Goal: Information Seeking & Learning: Learn about a topic

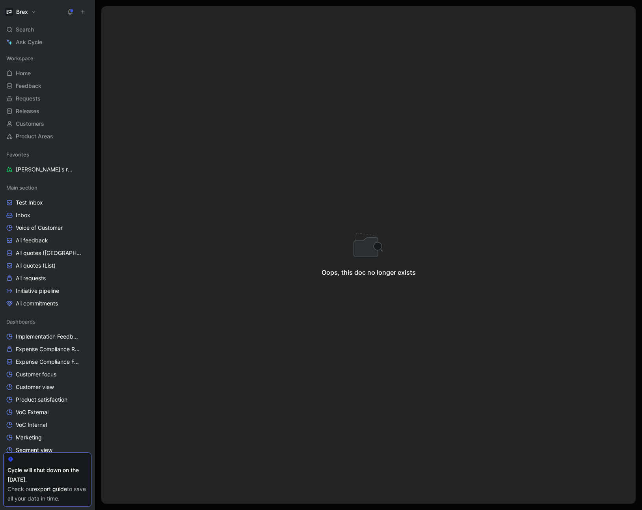
click at [504, 55] on div "Oops, this doc no longer exists" at bounding box center [368, 254] width 534 height 497
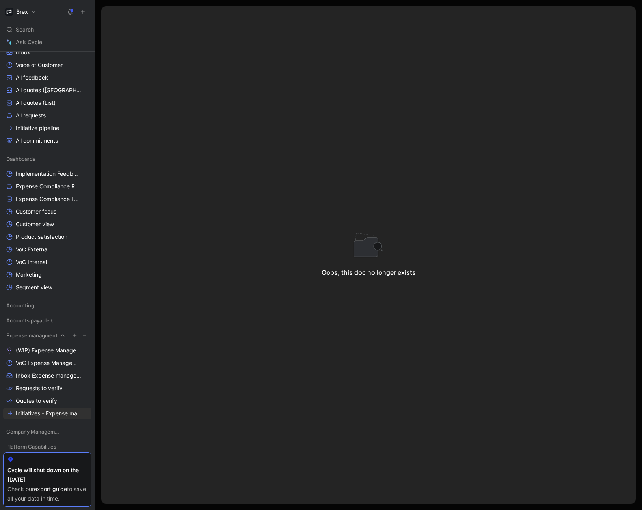
scroll to position [204, 0]
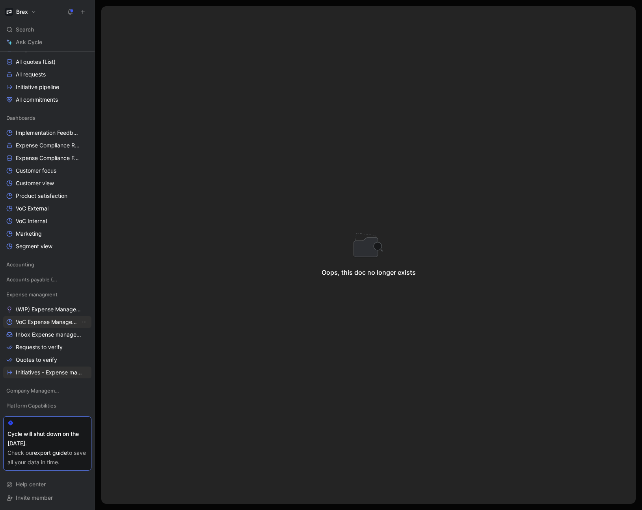
click at [51, 326] on link "VoC Expense Management" at bounding box center [47, 322] width 88 height 12
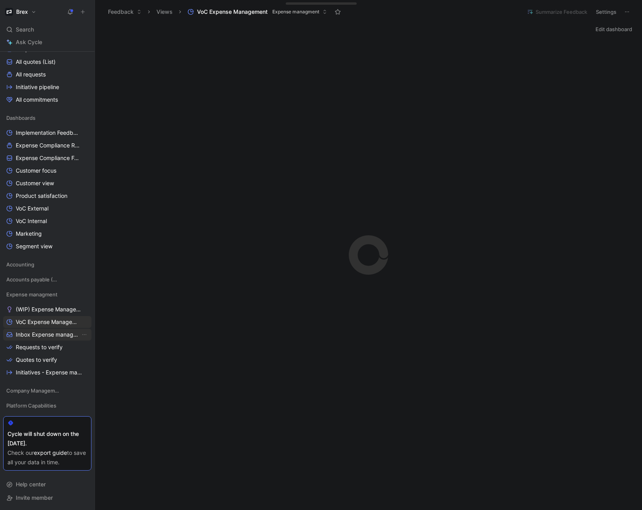
click at [47, 335] on span "Inbox Expense management" at bounding box center [48, 335] width 65 height 8
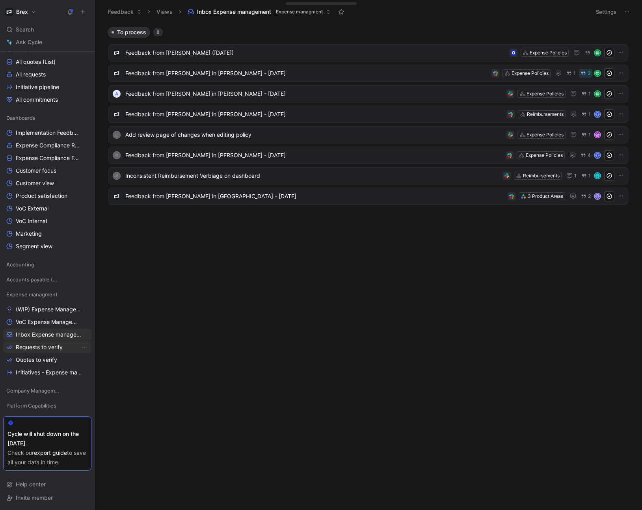
click at [50, 348] on span "Requests to verify" at bounding box center [39, 347] width 47 height 8
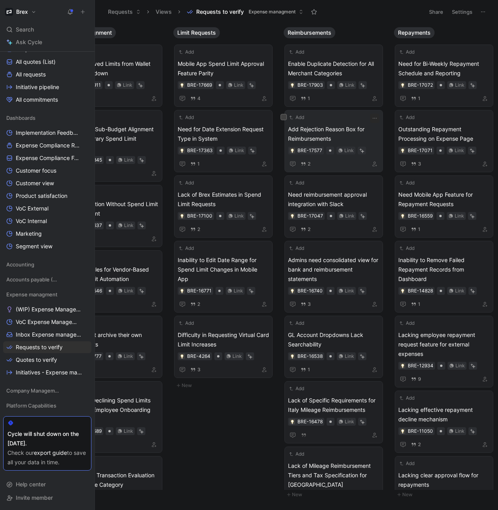
scroll to position [0, 599]
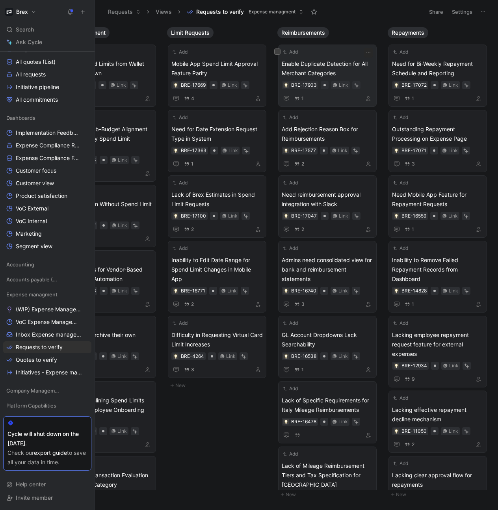
click at [325, 65] on span "Enable Duplicate Detection for All Merchant Categories" at bounding box center [327, 68] width 91 height 19
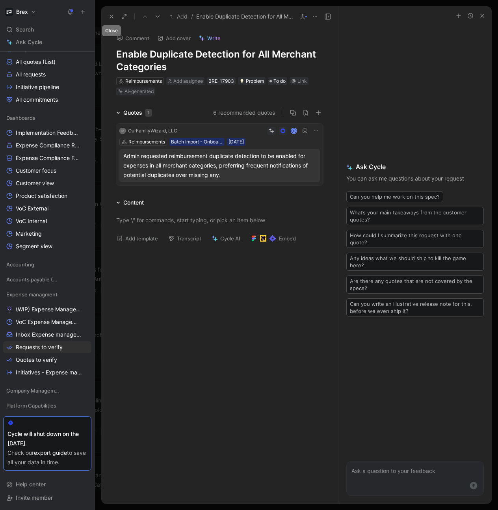
click at [109, 16] on icon at bounding box center [111, 16] width 6 height 6
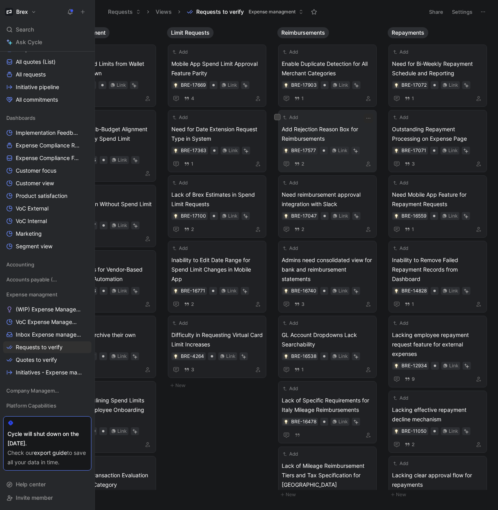
click at [312, 133] on span "Add Rejection Reason Box for Reimbursements" at bounding box center [327, 134] width 91 height 19
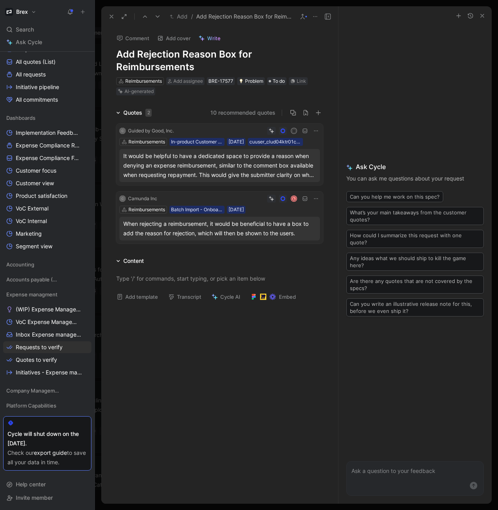
click at [303, 19] on icon at bounding box center [302, 16] width 6 height 6
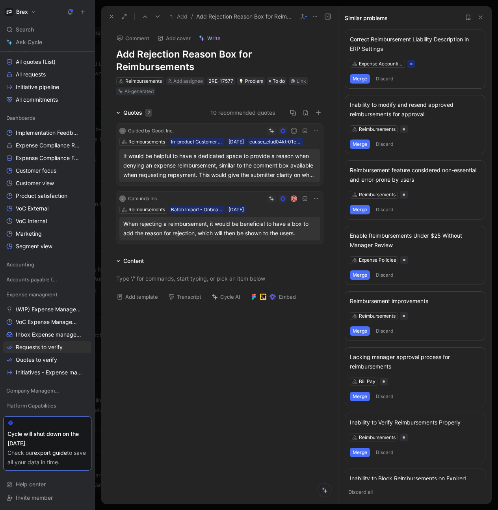
click at [471, 17] on icon at bounding box center [468, 17] width 6 height 6
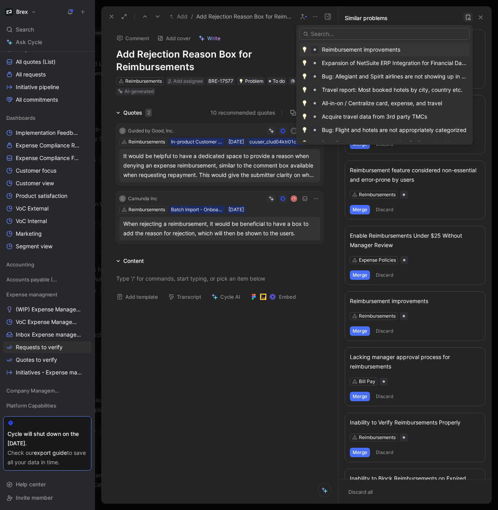
click at [363, 49] on div "Reimbursement improvements" at bounding box center [361, 49] width 78 height 9
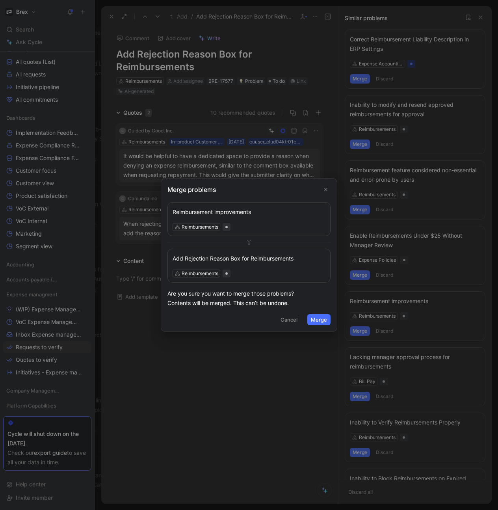
click at [247, 243] on icon at bounding box center [249, 242] width 6 height 6
click at [323, 321] on button "Merge" at bounding box center [318, 319] width 23 height 11
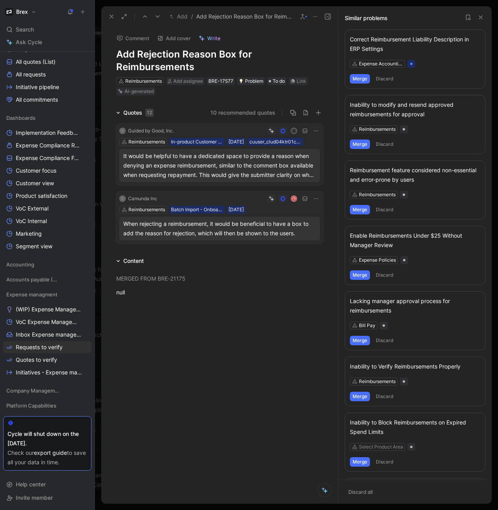
click at [480, 17] on icon at bounding box center [481, 17] width 6 height 6
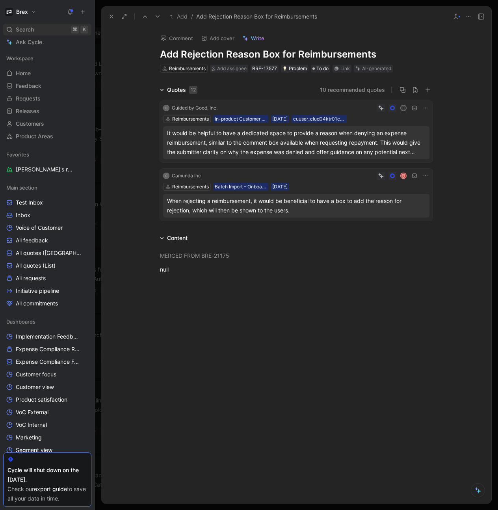
click at [26, 28] on span "Search" at bounding box center [25, 29] width 18 height 9
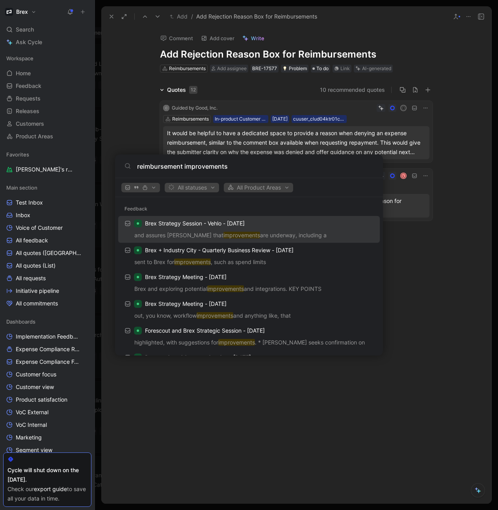
type input "reimbursement improvements"
click at [216, 189] on span "All statuses" at bounding box center [191, 187] width 47 height 9
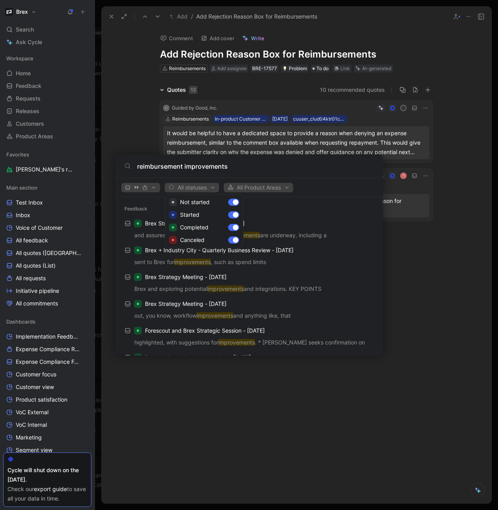
click at [251, 186] on div at bounding box center [249, 255] width 498 height 510
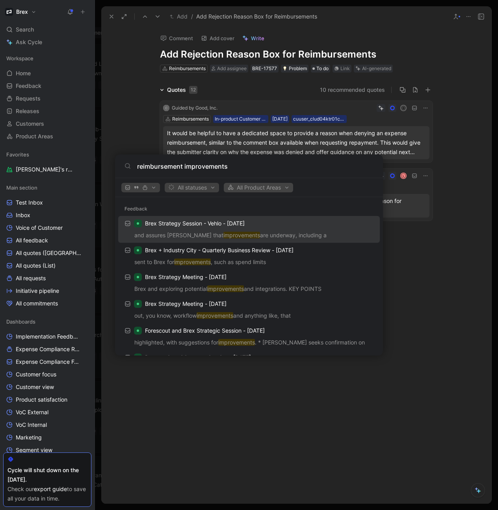
click at [257, 189] on span "All Product Areas" at bounding box center [258, 187] width 62 height 9
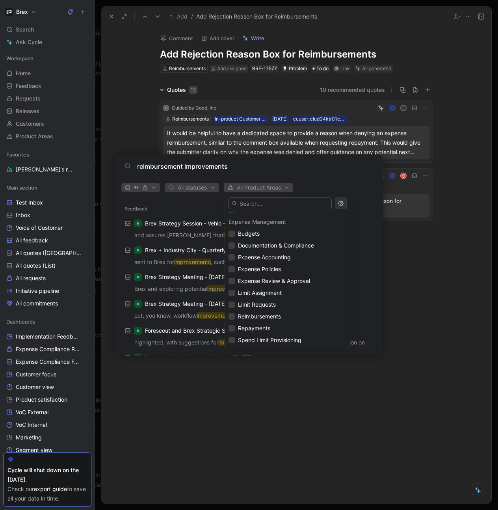
scroll to position [556, 0]
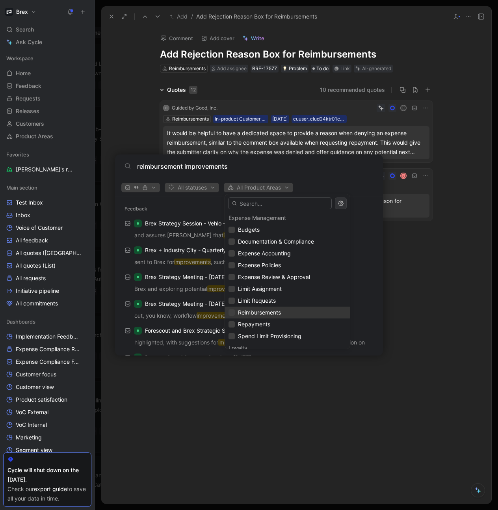
click at [264, 315] on span "Reimbursements" at bounding box center [259, 312] width 43 height 7
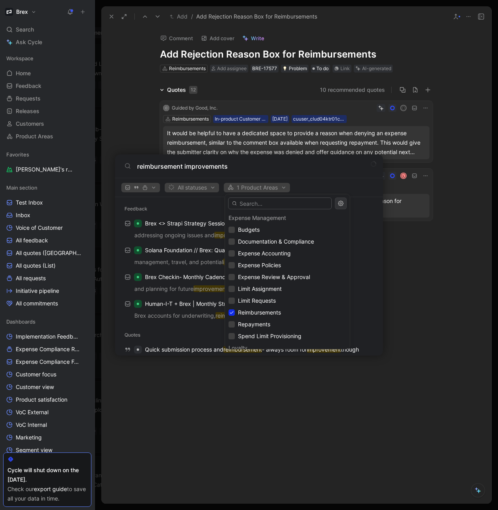
click at [311, 192] on div at bounding box center [249, 255] width 498 height 510
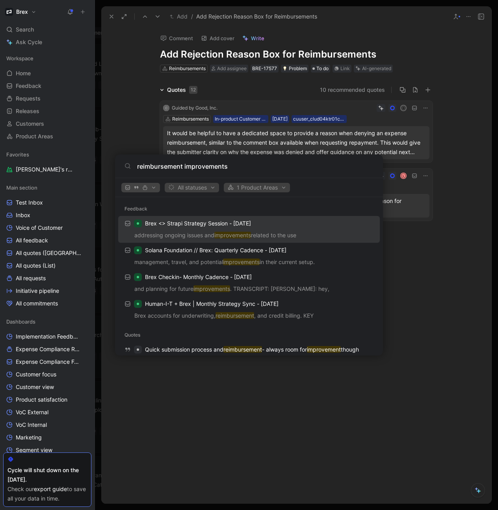
click at [141, 189] on span "button" at bounding box center [141, 188] width 32 height 6
click at [35, 33] on body "Brex Search ⌘ K Ask Cycle Workspace Home G then H Feedback G then F Requests G …" at bounding box center [249, 255] width 498 height 510
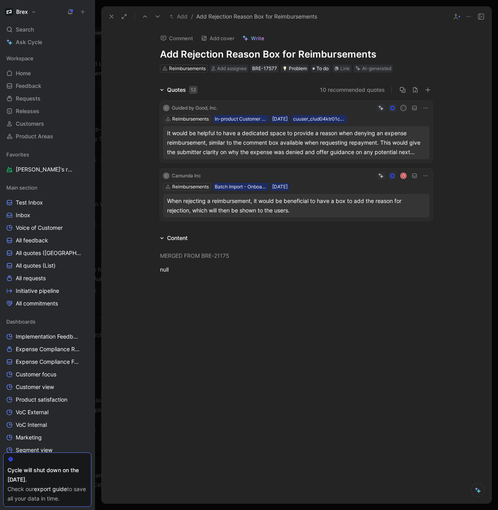
click at [112, 17] on use at bounding box center [111, 16] width 3 height 3
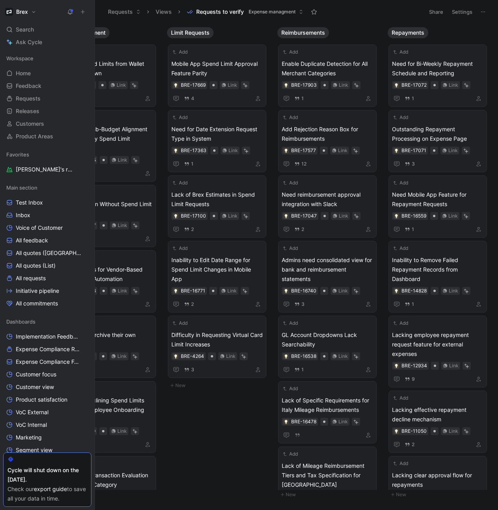
click at [134, 13] on button "Requests" at bounding box center [124, 12] width 40 height 12
click at [164, 13] on button "Views" at bounding box center [163, 12] width 23 height 12
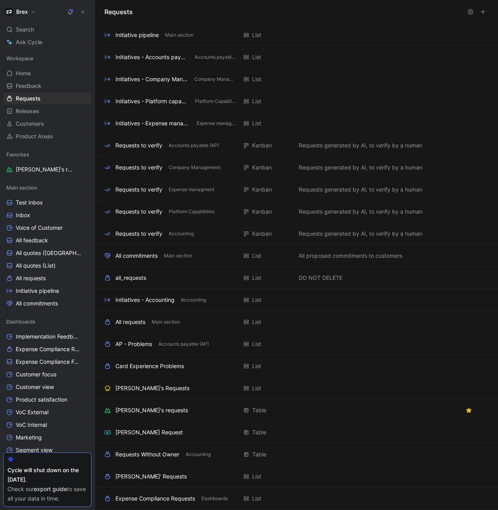
click at [131, 11] on h1 "Requests" at bounding box center [118, 11] width 28 height 9
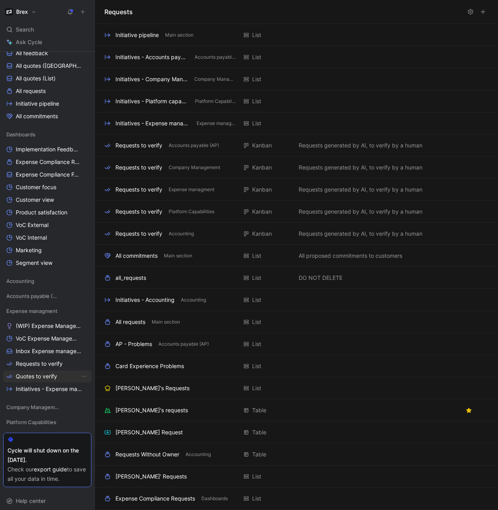
scroll to position [204, 0]
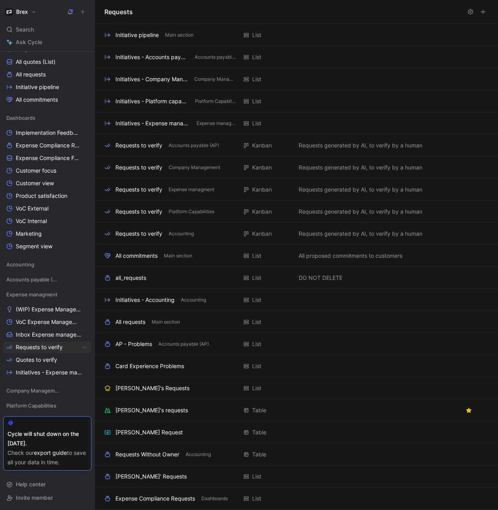
click at [53, 349] on span "Requests to verify" at bounding box center [39, 347] width 47 height 8
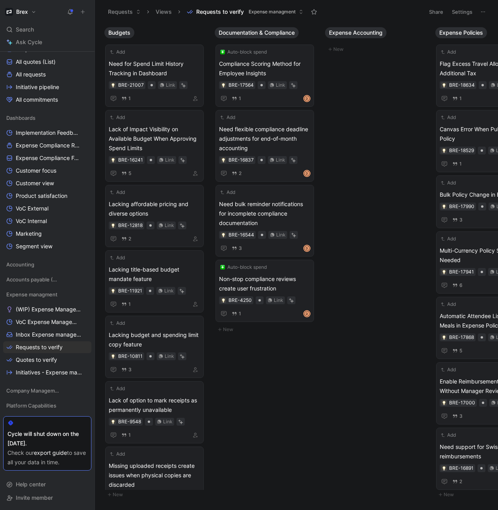
click at [296, 11] on button "Requests to verify Expense managment" at bounding box center [245, 12] width 124 height 12
click at [52, 374] on span "Initiatives - Expense management" at bounding box center [48, 372] width 65 height 8
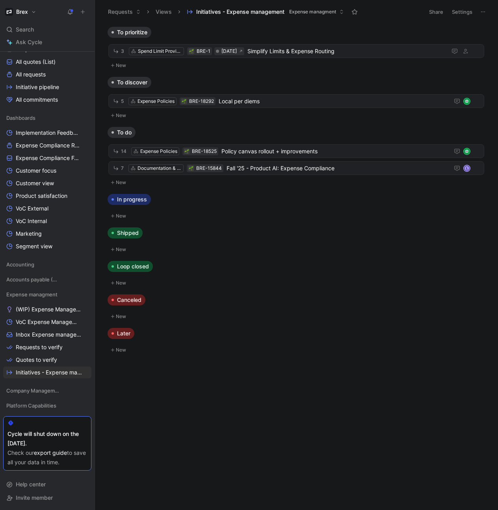
click at [127, 65] on button "New" at bounding box center [297, 65] width 378 height 9
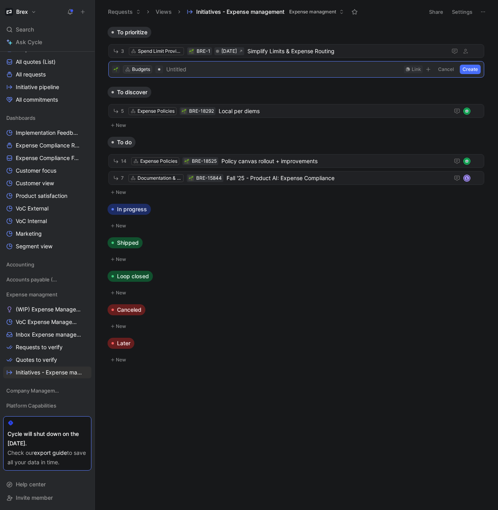
click at [142, 70] on div "Budgets" at bounding box center [141, 69] width 18 height 8
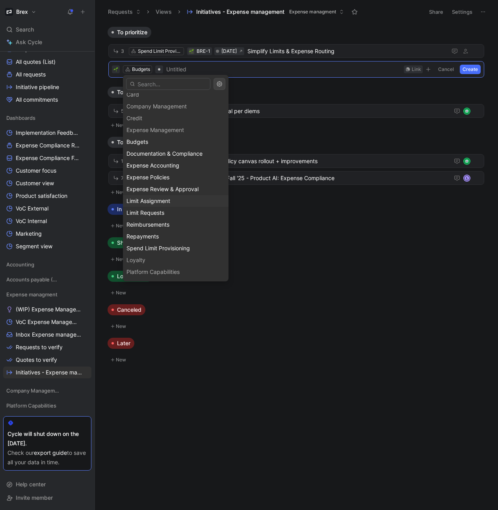
scroll to position [52, 0]
click at [165, 221] on span "Reimbursements" at bounding box center [147, 224] width 43 height 7
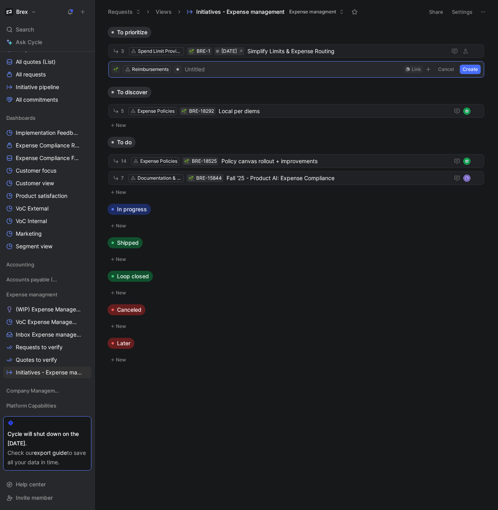
click at [195, 70] on span at bounding box center [293, 69] width 216 height 9
click at [467, 68] on button "Create" at bounding box center [470, 69] width 21 height 9
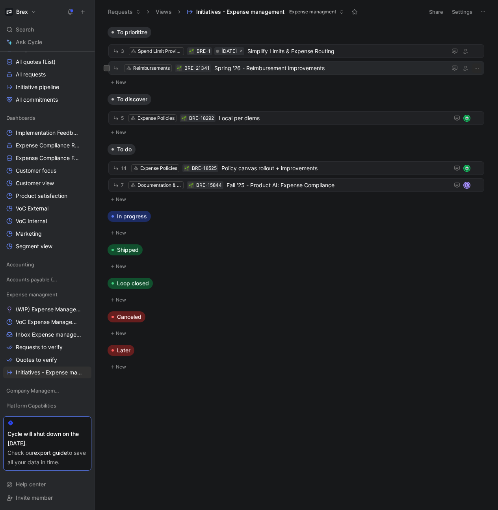
click at [269, 69] on span "Spring '26 - Reimbursement improvements" at bounding box center [328, 67] width 229 height 9
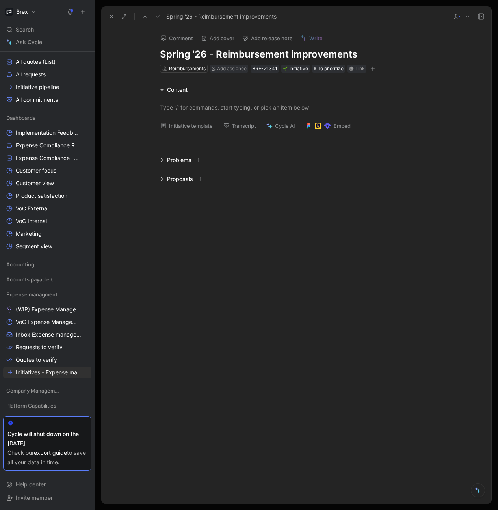
click at [186, 161] on div "Problems" at bounding box center [179, 159] width 24 height 9
click at [180, 176] on span "Add" at bounding box center [176, 176] width 11 height 8
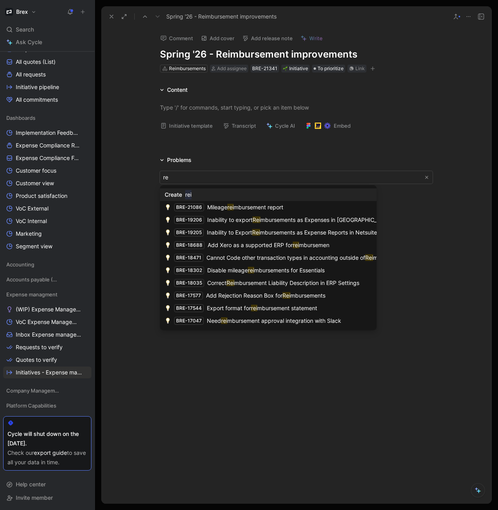
type input "r"
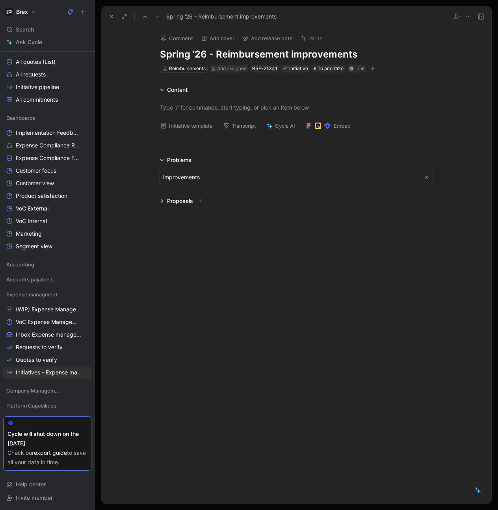
drag, startPoint x: 199, startPoint y: 173, endPoint x: 155, endPoint y: 171, distance: 43.8
click at [211, 178] on body "Brex Search ⌘ K Ask Cycle Workspace Home G then H Feedback G then F Requests G …" at bounding box center [249, 255] width 498 height 510
drag, startPoint x: 203, startPoint y: 178, endPoint x: 149, endPoint y: 177, distance: 54.8
click at [203, 178] on body "Brex Search ⌘ K Ask Cycle Workspace Home G then H Feedback G then F Requests G …" at bounding box center [249, 255] width 498 height 510
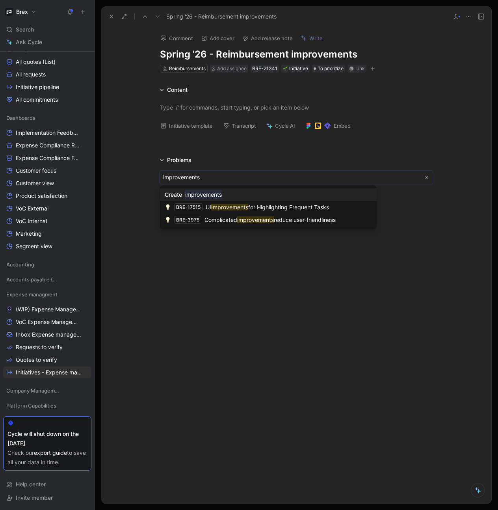
drag, startPoint x: 202, startPoint y: 178, endPoint x: 156, endPoint y: 176, distance: 45.4
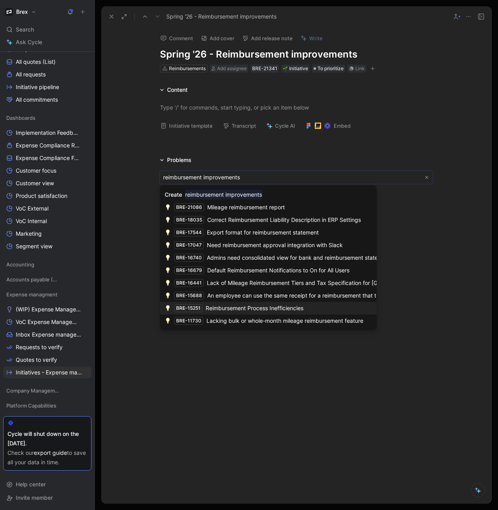
type input "reimbursement improvements"
click at [297, 308] on span "Reimbursement Process Inefficiencies" at bounding box center [255, 308] width 98 height 7
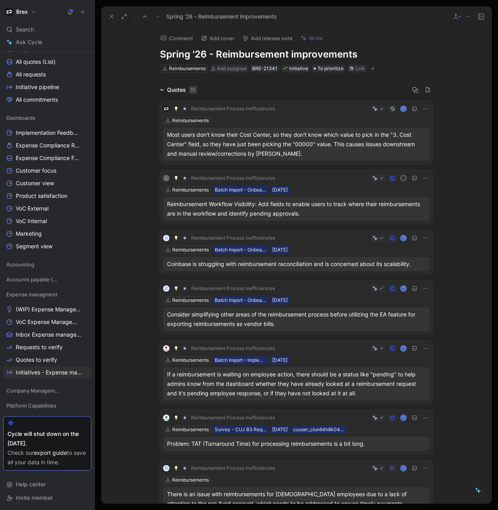
click at [163, 91] on div "Quotes 11" at bounding box center [178, 89] width 43 height 9
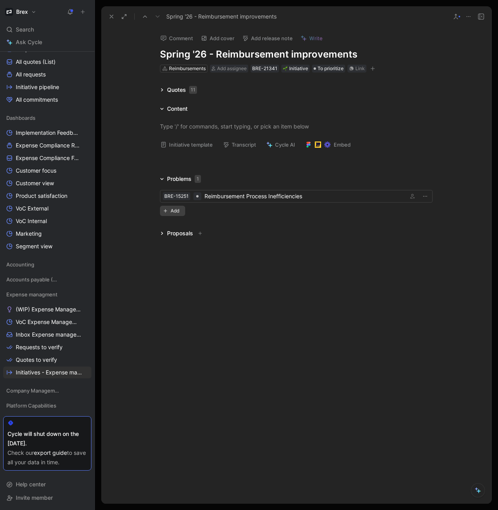
click at [174, 212] on span "Add" at bounding box center [176, 211] width 11 height 8
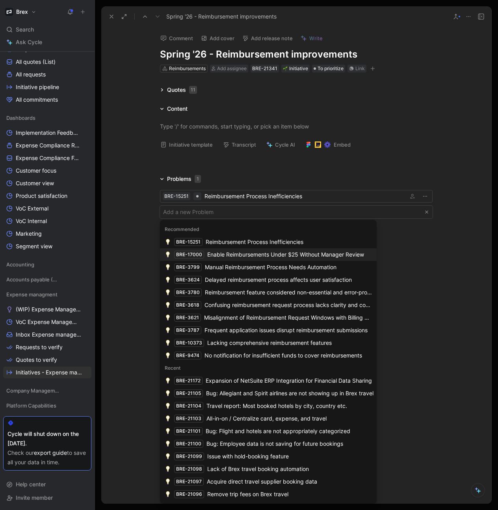
click at [261, 256] on div "Enable Reimbursements Under $25 Without Manager Review" at bounding box center [285, 254] width 157 height 9
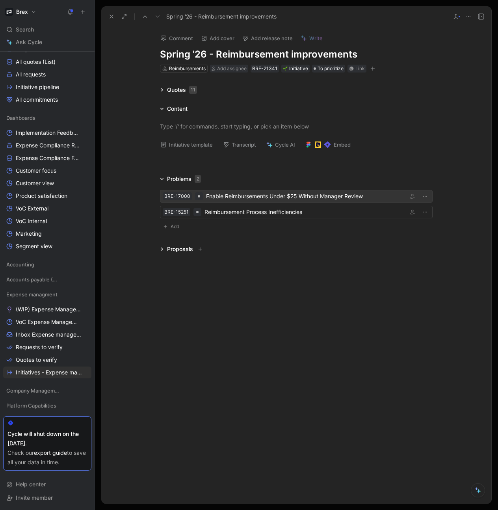
click at [319, 195] on div "Enable Reimbursements Under $25 Without Manager Review" at bounding box center [305, 196] width 199 height 9
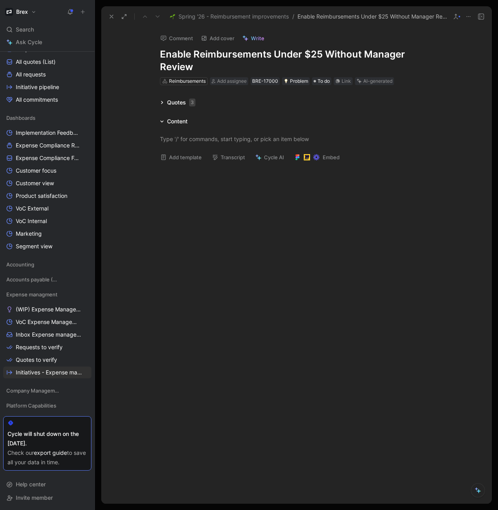
click at [174, 104] on div "Quotes 3" at bounding box center [181, 102] width 28 height 9
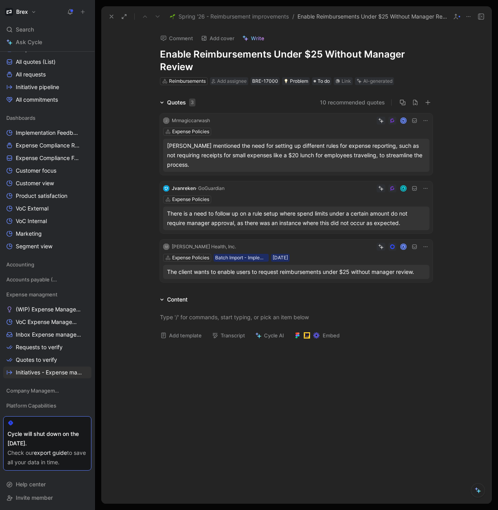
click at [112, 19] on icon at bounding box center [111, 16] width 6 height 6
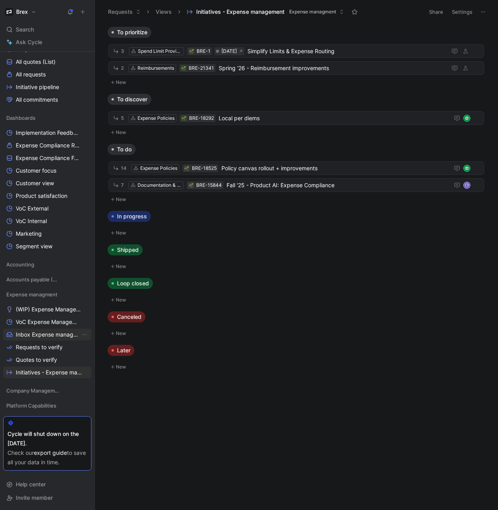
click at [43, 333] on span "Inbox Expense management" at bounding box center [48, 335] width 65 height 8
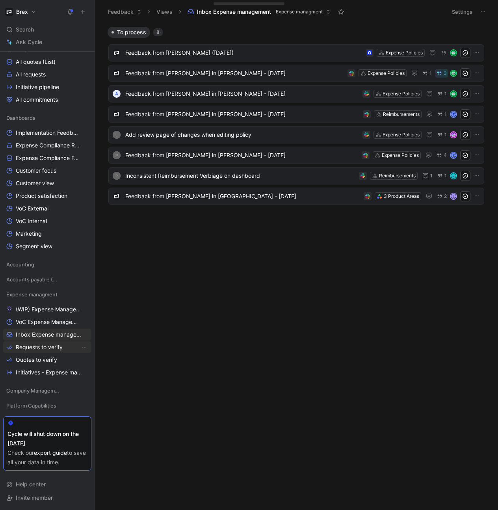
click at [52, 350] on span "Requests to verify" at bounding box center [39, 347] width 47 height 8
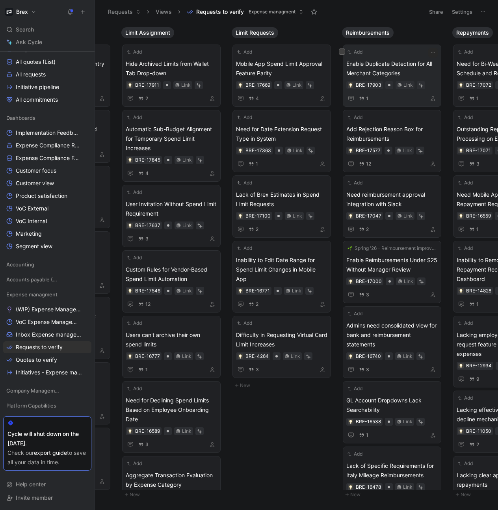
scroll to position [0, 535]
click at [386, 65] on span "Enable Duplicate Detection for All Merchant Categories" at bounding box center [391, 68] width 91 height 19
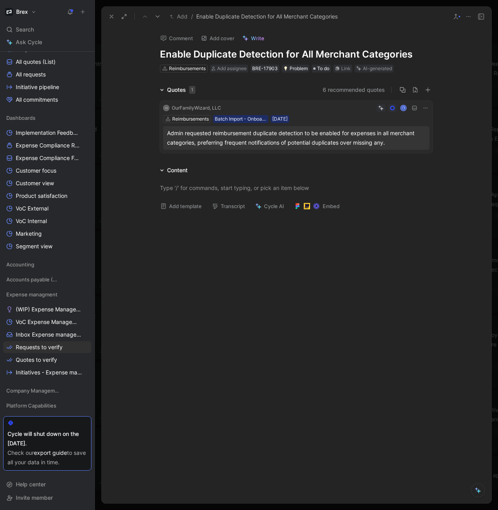
click at [471, 17] on icon at bounding box center [468, 16] width 6 height 6
click at [430, 40] on div "Copy link" at bounding box center [450, 44] width 41 height 9
click at [111, 18] on icon at bounding box center [111, 16] width 6 height 6
click at [111, 18] on div "Requests Views Requests to verify Expense managment" at bounding box center [262, 11] width 316 height 13
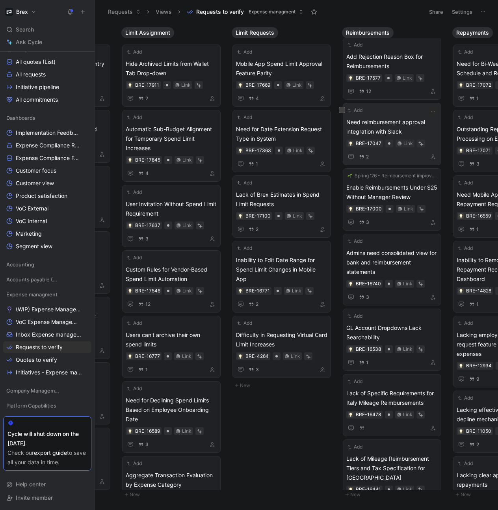
scroll to position [0, 534]
click at [392, 124] on span "Need reimbursement approval integration with Slack" at bounding box center [392, 126] width 91 height 19
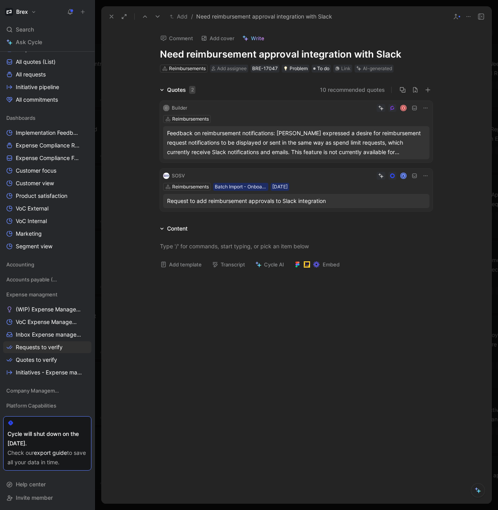
click at [469, 17] on icon at bounding box center [468, 16] width 6 height 6
click at [432, 44] on div "Copy link" at bounding box center [450, 44] width 41 height 9
click at [112, 15] on icon at bounding box center [111, 16] width 6 height 6
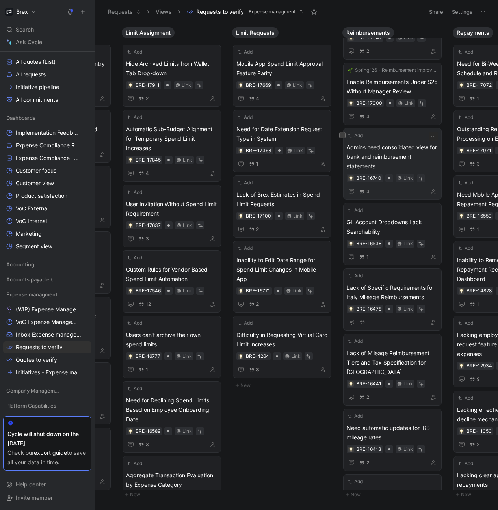
scroll to position [178, 0]
click at [383, 153] on span "Admins need consolidated view for bank and reimbursement statements" at bounding box center [392, 157] width 91 height 28
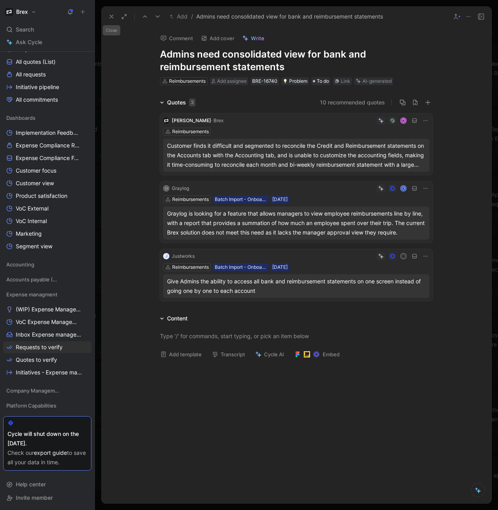
click at [108, 17] on icon at bounding box center [111, 16] width 6 height 6
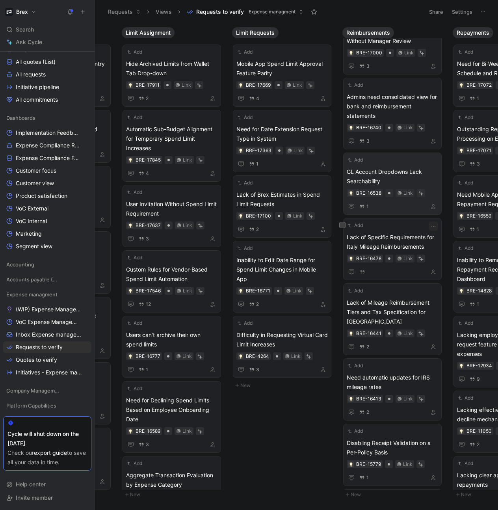
scroll to position [236, 0]
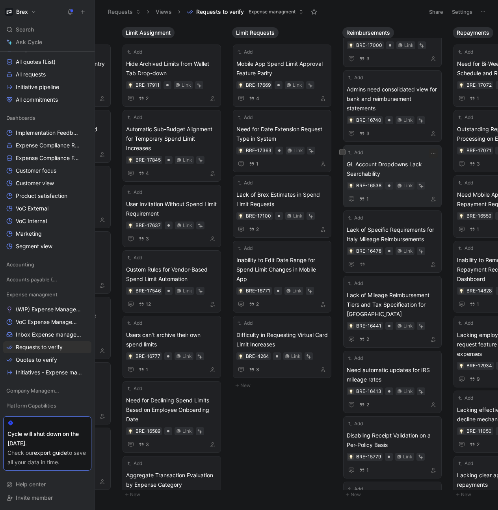
click at [377, 166] on span "GL Account Dropdowns Lack Searchability" at bounding box center [392, 169] width 91 height 19
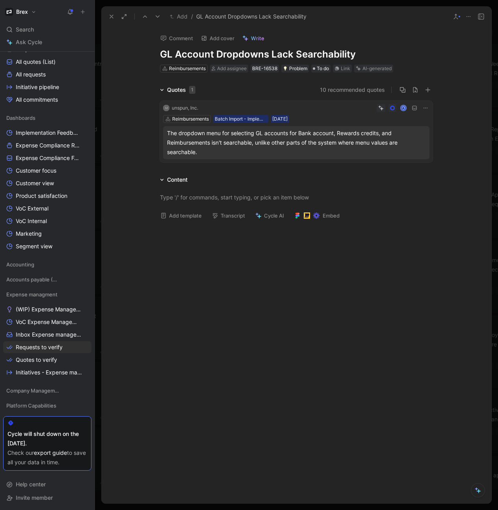
click at [377, 166] on div "Quotes 1 10 recommended quotes M unspun, Inc. A Reimbursements Batch Import - I…" at bounding box center [296, 232] width 390 height 294
click at [466, 17] on icon at bounding box center [468, 16] width 6 height 6
click at [199, 197] on div at bounding box center [296, 197] width 273 height 8
click at [309, 242] on div at bounding box center [296, 286] width 390 height 153
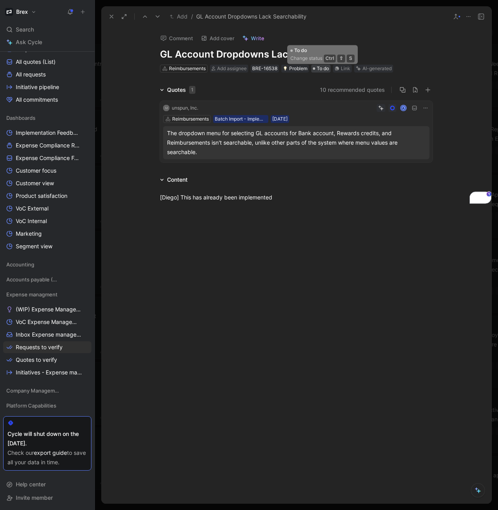
click at [320, 69] on span "To do" at bounding box center [323, 69] width 12 height 8
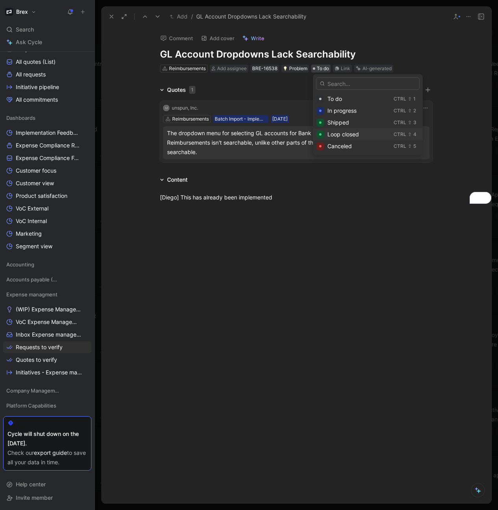
click at [337, 132] on span "Loop closed" at bounding box center [343, 134] width 32 height 7
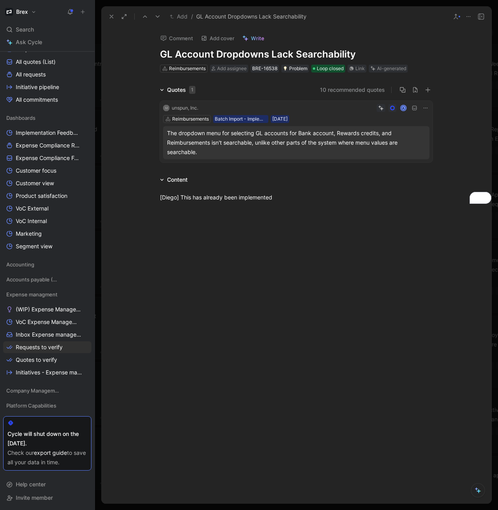
click at [114, 17] on icon at bounding box center [111, 16] width 6 height 6
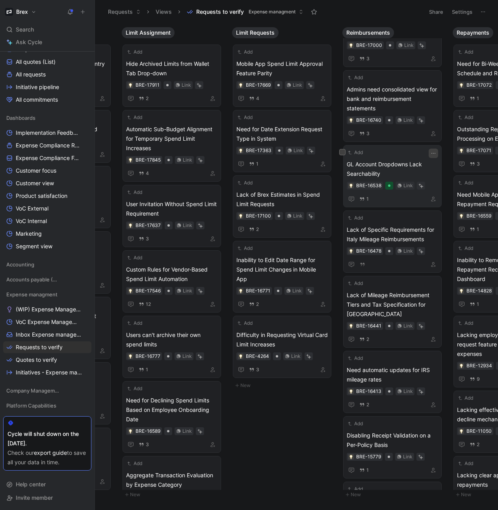
click at [437, 151] on icon "button" at bounding box center [433, 153] width 6 height 6
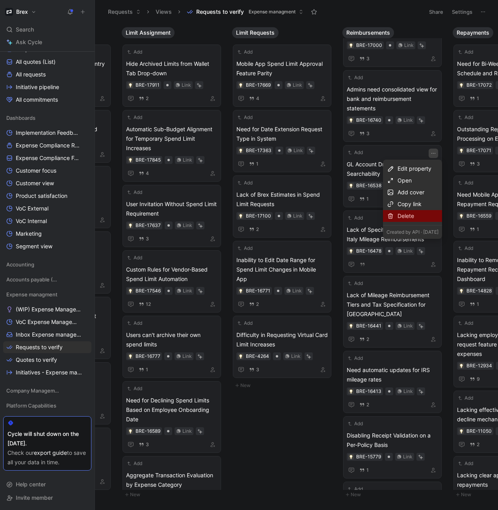
click at [398, 217] on div "Delete" at bounding box center [418, 215] width 41 height 9
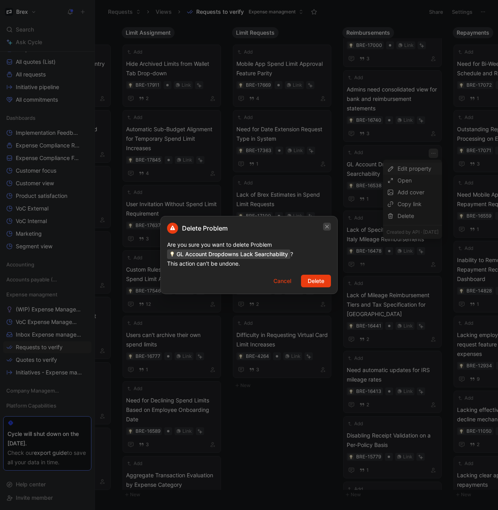
click at [325, 228] on icon "button" at bounding box center [327, 226] width 5 height 6
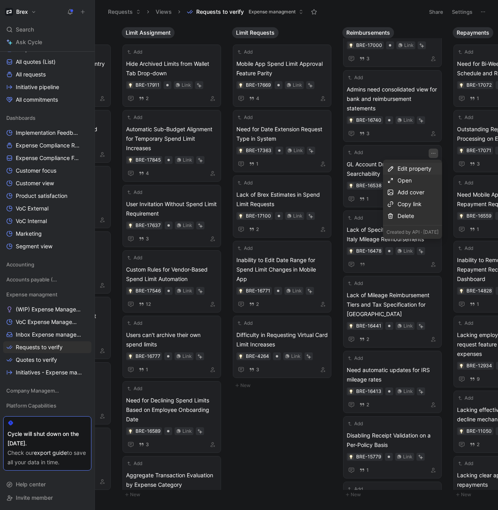
click at [399, 167] on div "Edit property" at bounding box center [418, 168] width 41 height 9
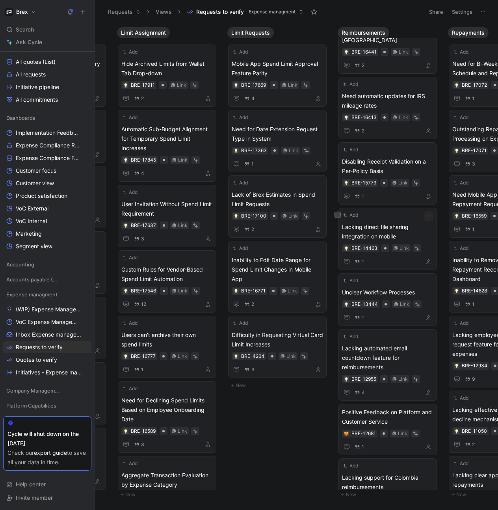
scroll to position [0, 539]
click at [390, 161] on span "Disabling Receipt Validation on a Per-Policy Basis" at bounding box center [387, 166] width 91 height 19
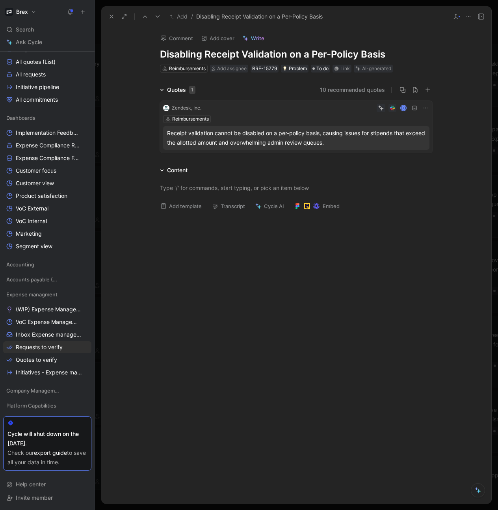
drag, startPoint x: 350, startPoint y: 144, endPoint x: 167, endPoint y: 134, distance: 182.8
click at [167, 134] on div "Receipt validation cannot be disabled on a per-policy basis, causing issues for…" at bounding box center [296, 137] width 259 height 19
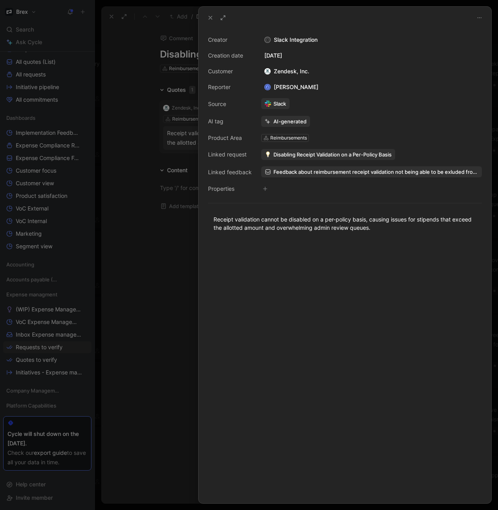
click at [208, 19] on icon at bounding box center [210, 18] width 6 height 6
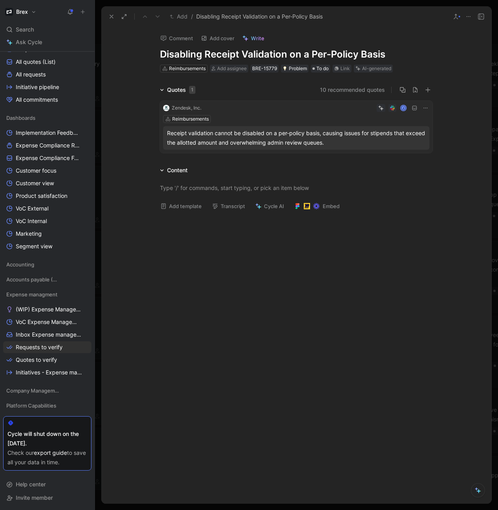
click at [466, 19] on icon at bounding box center [468, 16] width 6 height 6
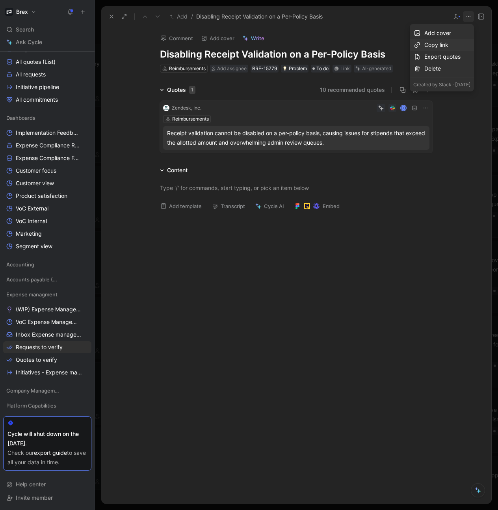
click at [435, 43] on div "Copy link" at bounding box center [447, 44] width 46 height 9
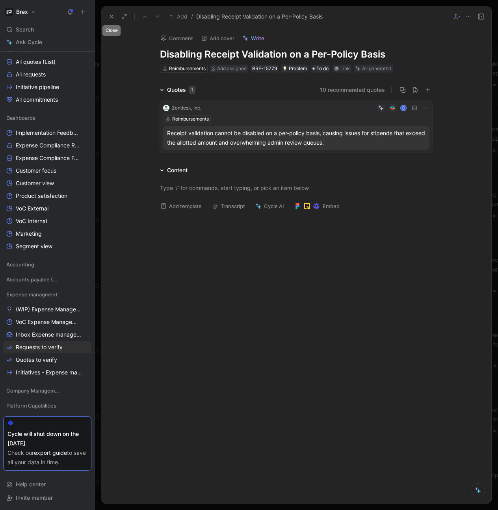
click at [110, 15] on use at bounding box center [111, 16] width 3 height 3
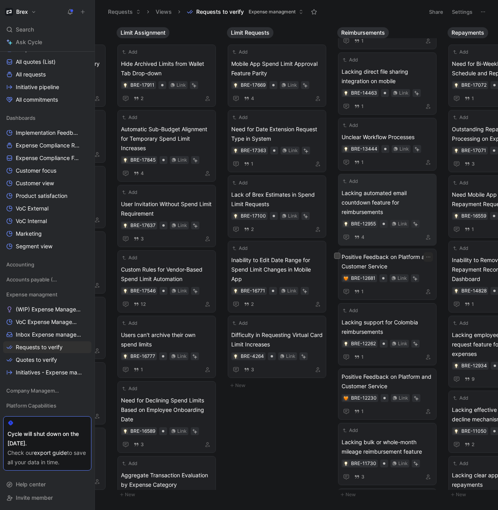
scroll to position [717, 0]
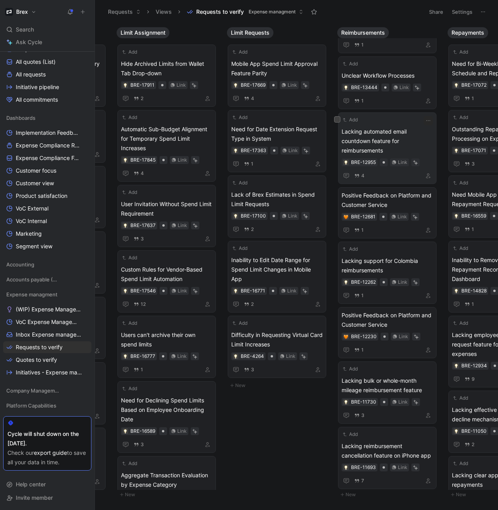
click at [380, 145] on span "Lacking automated email countdown feature for reimbursements" at bounding box center [387, 141] width 91 height 28
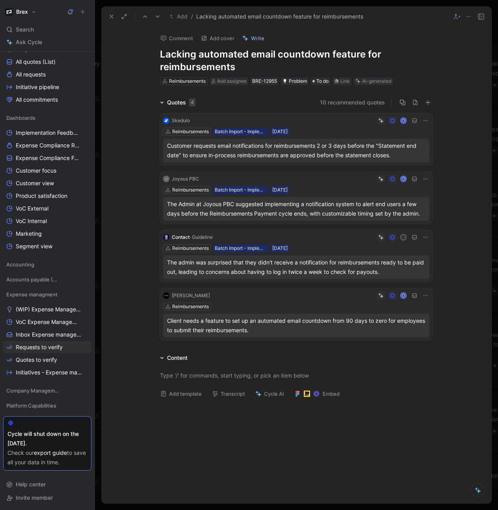
click at [425, 180] on icon at bounding box center [425, 179] width 6 height 6
click at [219, 177] on div "A" at bounding box center [315, 179] width 227 height 8
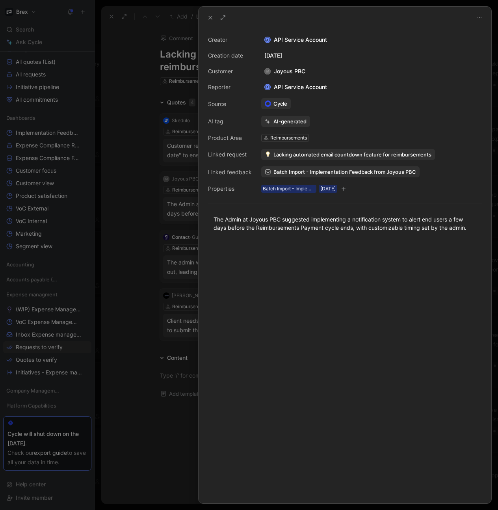
click at [482, 19] on icon at bounding box center [479, 18] width 6 height 6
click at [209, 18] on icon at bounding box center [210, 18] width 6 height 6
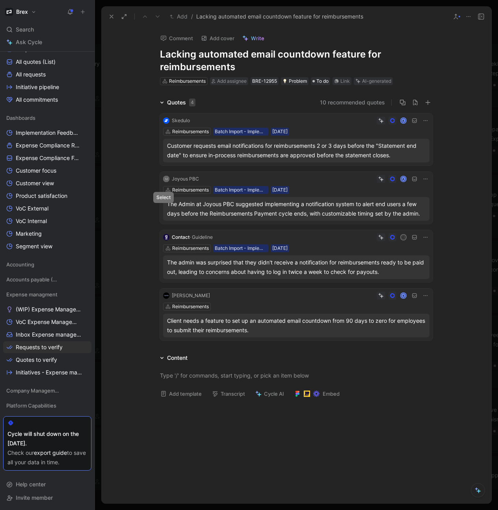
click at [164, 209] on icon at bounding box center [163, 208] width 3 height 3
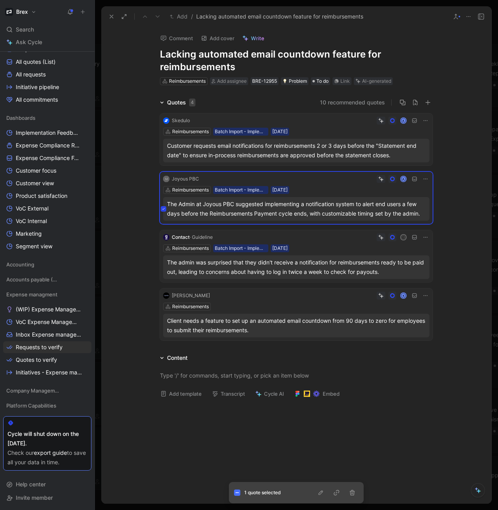
click at [164, 209] on icon at bounding box center [163, 208] width 3 height 3
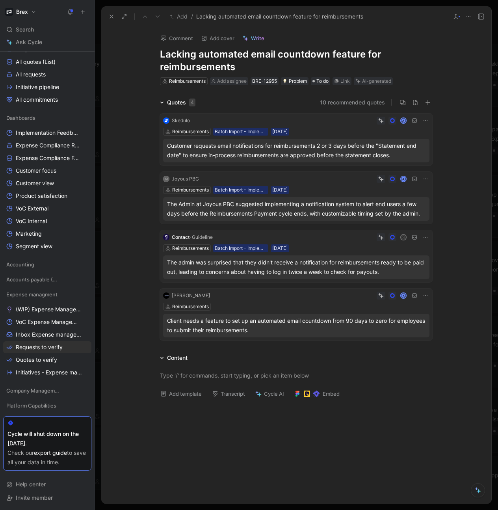
click at [113, 19] on icon at bounding box center [111, 16] width 6 height 6
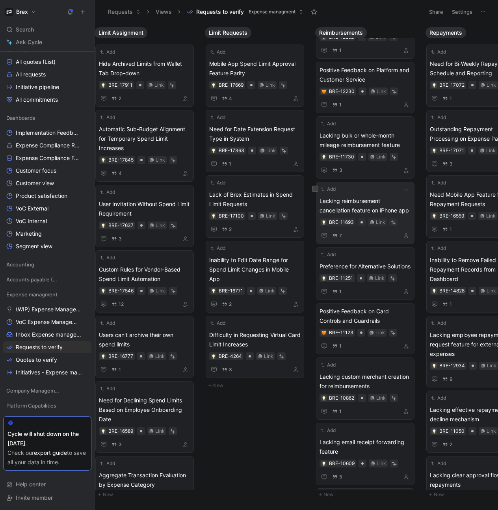
scroll to position [0, 551]
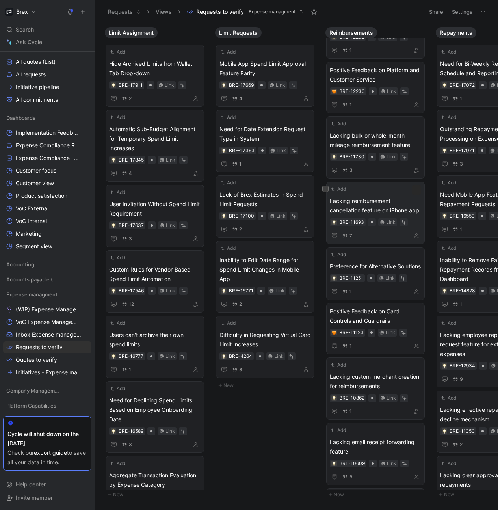
click at [377, 203] on span "Lacking reimbursement cancellation feature on iPhone app" at bounding box center [375, 205] width 91 height 19
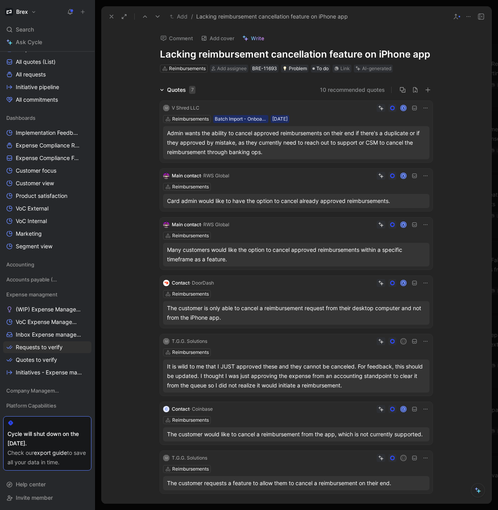
click at [470, 18] on icon at bounding box center [468, 16] width 6 height 6
click at [438, 42] on div "Copy link" at bounding box center [450, 44] width 41 height 9
click at [112, 17] on use at bounding box center [111, 16] width 3 height 3
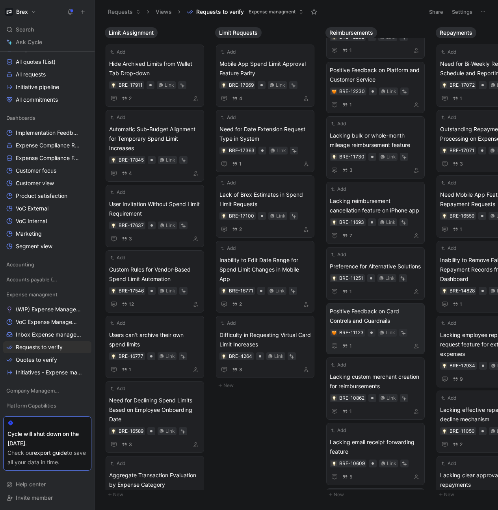
scroll to position [941, 0]
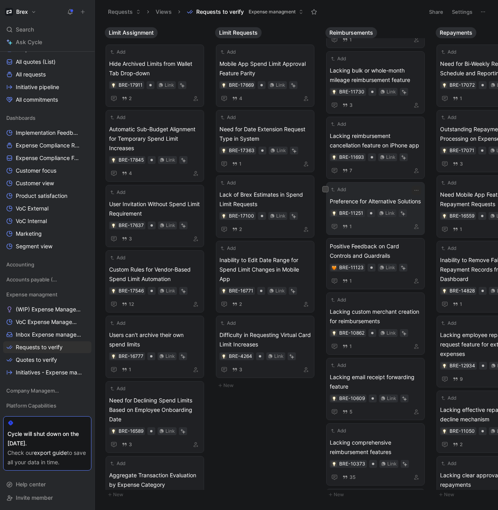
click at [388, 200] on span "Preference for Alternative Solutions" at bounding box center [375, 201] width 91 height 9
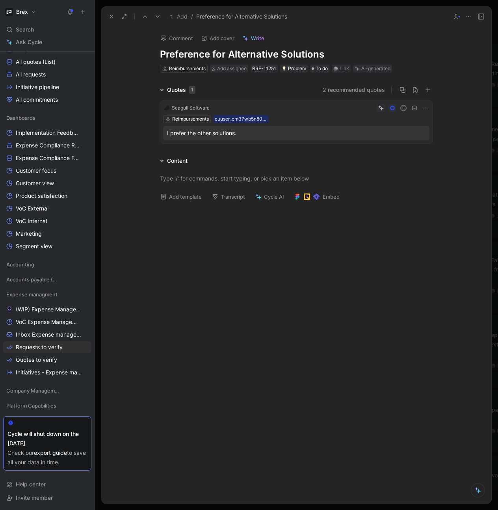
click at [111, 17] on use at bounding box center [111, 16] width 3 height 3
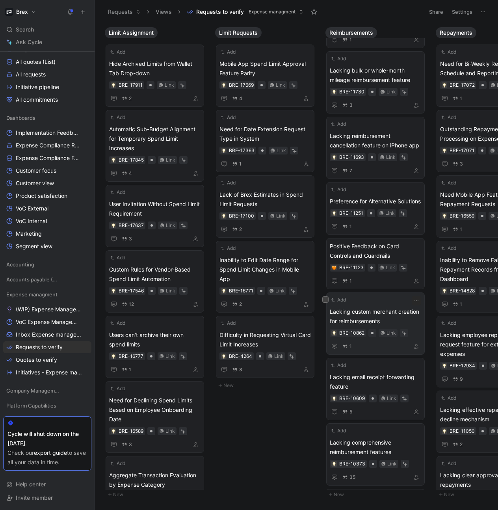
click at [390, 310] on span "Lacking custom merchant creation for reimbursements" at bounding box center [375, 316] width 91 height 19
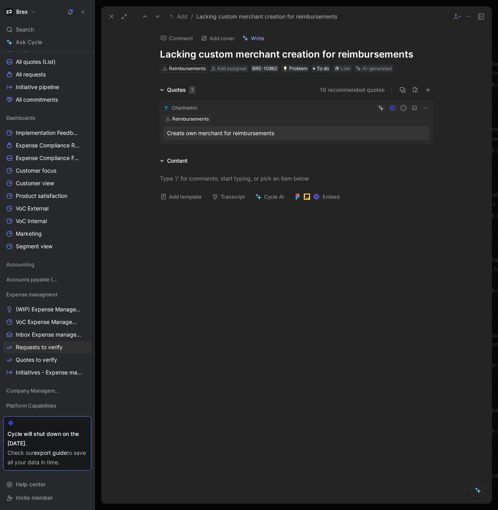
click at [112, 17] on icon at bounding box center [111, 16] width 6 height 6
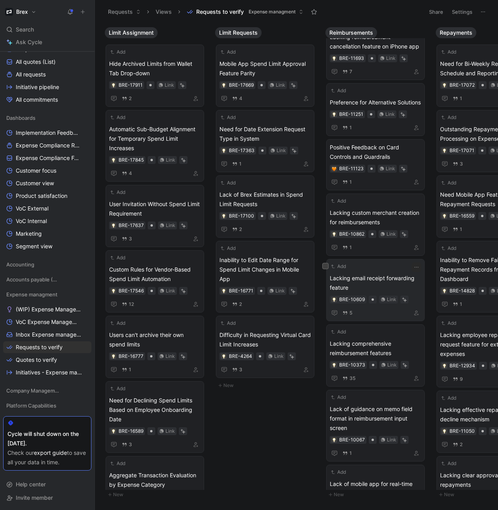
scroll to position [1030, 0]
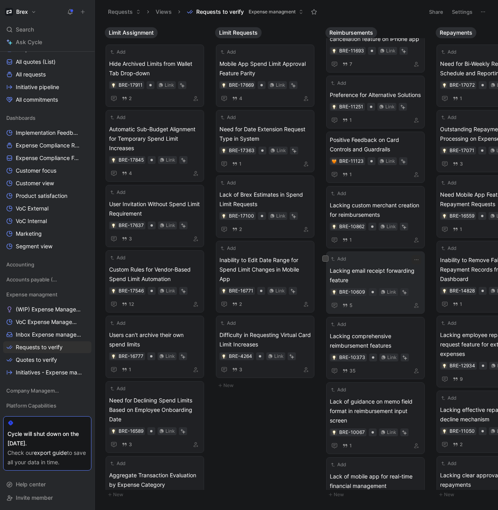
click at [371, 277] on span "Lacking email receipt forwarding feature" at bounding box center [375, 275] width 91 height 19
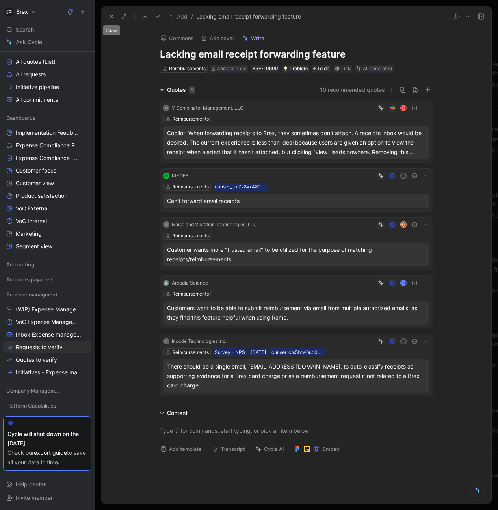
click at [108, 15] on icon at bounding box center [111, 16] width 6 height 6
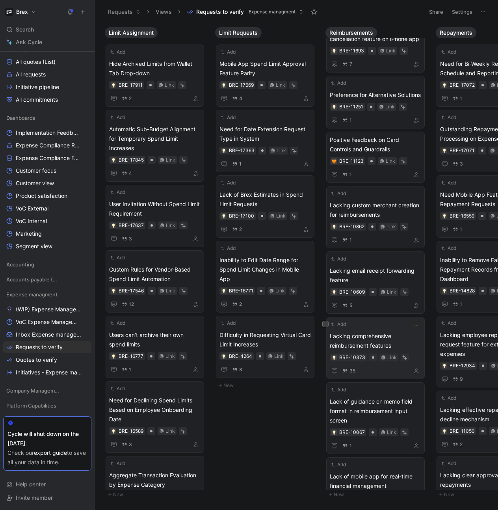
click at [374, 345] on span "Lacking comprehensive reimbursement features" at bounding box center [375, 340] width 91 height 19
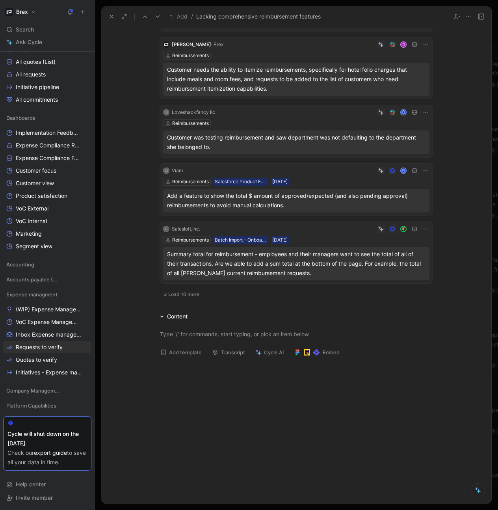
scroll to position [417, 0]
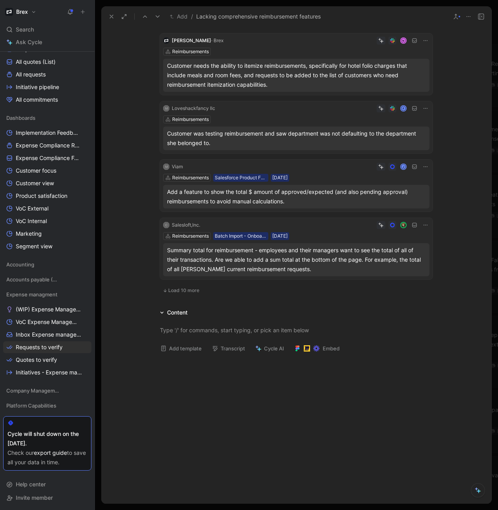
click at [184, 292] on span "Load 10 more" at bounding box center [183, 290] width 31 height 6
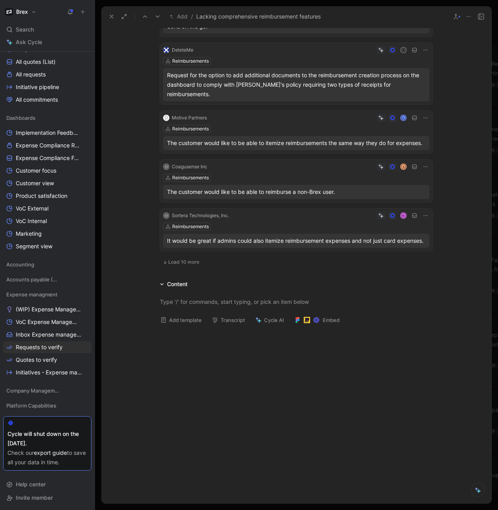
scroll to position [993, 0]
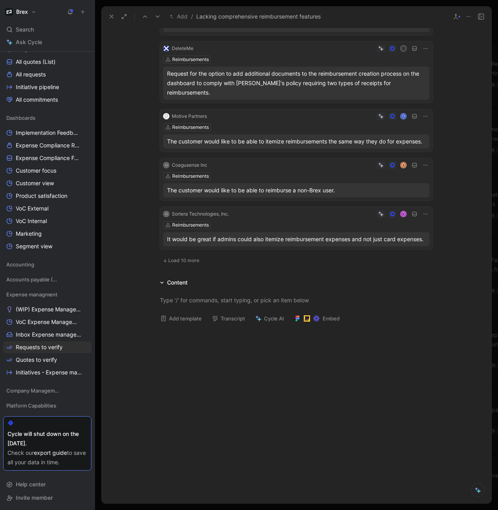
click at [182, 257] on span "Load 10 more" at bounding box center [183, 260] width 31 height 6
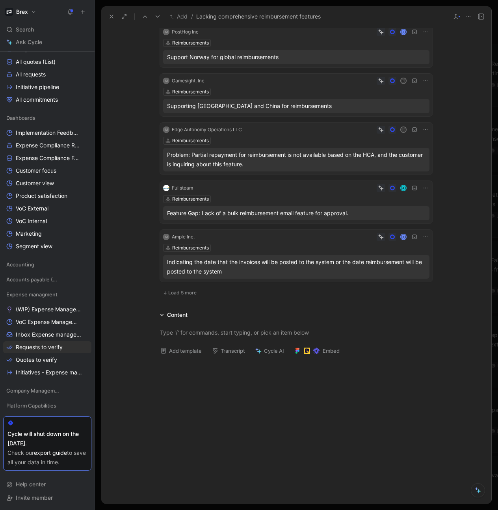
scroll to position [1487, 0]
click at [423, 126] on icon at bounding box center [425, 129] width 6 height 6
click at [181, 289] on span "Load 5 more" at bounding box center [182, 292] width 28 height 6
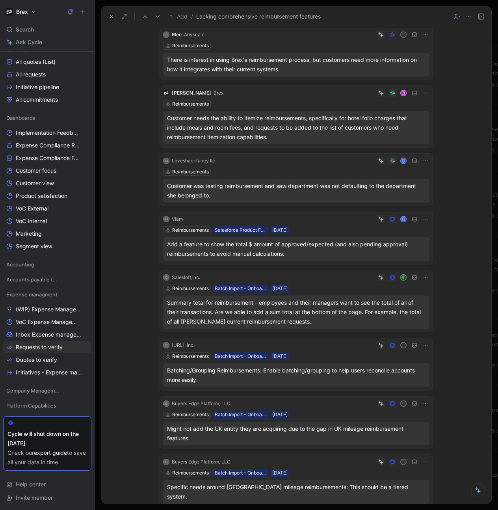
scroll to position [251, 0]
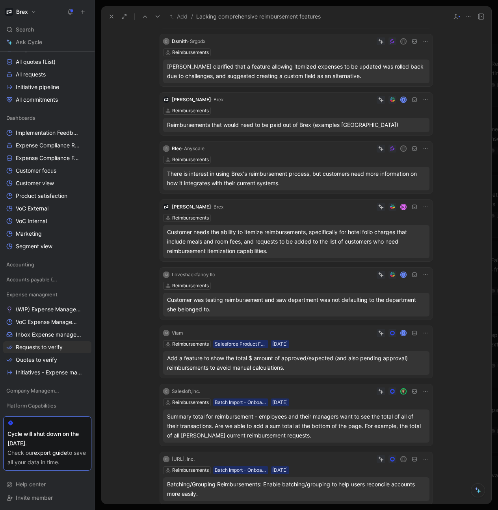
click at [110, 18] on icon at bounding box center [111, 16] width 6 height 6
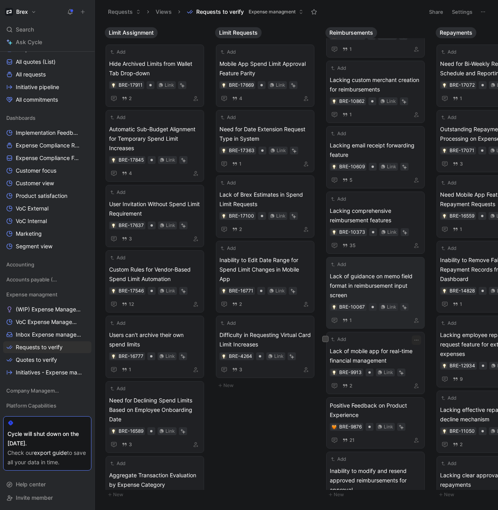
scroll to position [1094, 0]
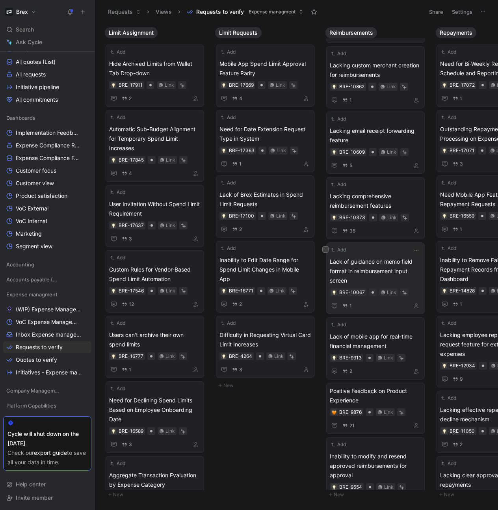
click at [366, 271] on span "Lack of guidance on memo field format in reimbursement input screen" at bounding box center [375, 271] width 91 height 28
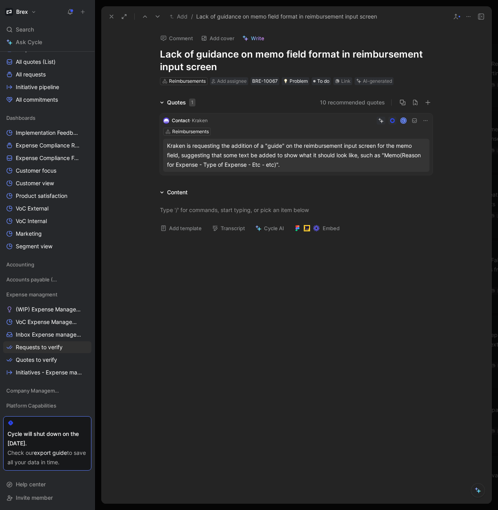
click at [469, 17] on icon at bounding box center [468, 16] width 6 height 6
click at [442, 43] on div "Copy link" at bounding box center [450, 44] width 41 height 9
click at [110, 17] on use at bounding box center [111, 16] width 3 height 3
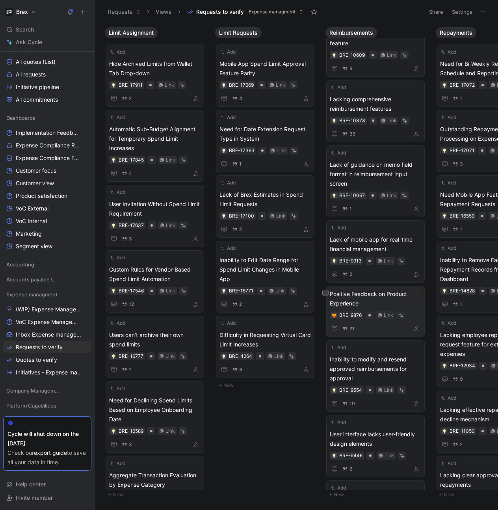
scroll to position [1165, 0]
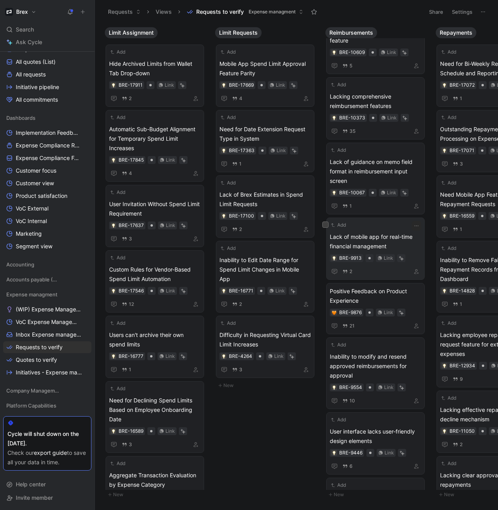
click at [381, 240] on span "Lack of mobile app for real-time financial management" at bounding box center [375, 241] width 91 height 19
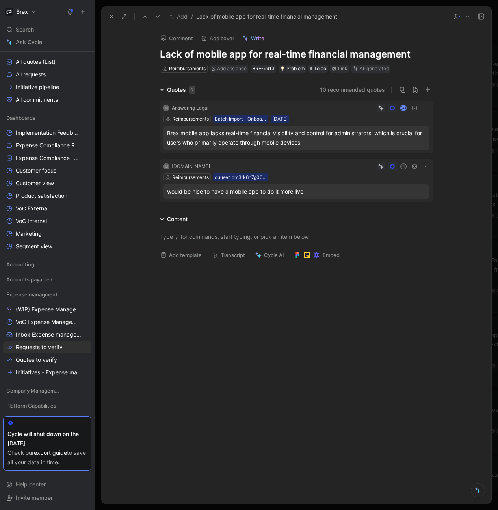
click at [110, 19] on icon at bounding box center [111, 16] width 6 height 6
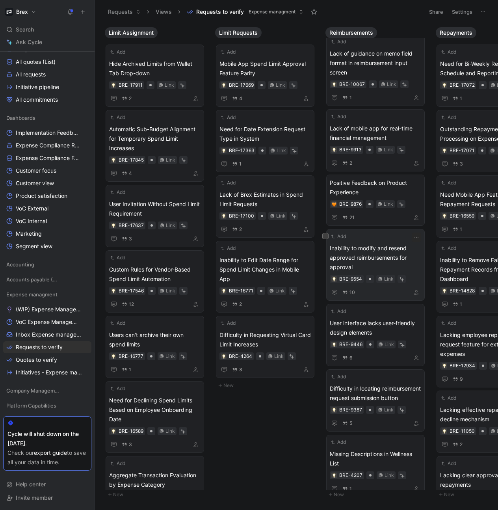
scroll to position [1248, 0]
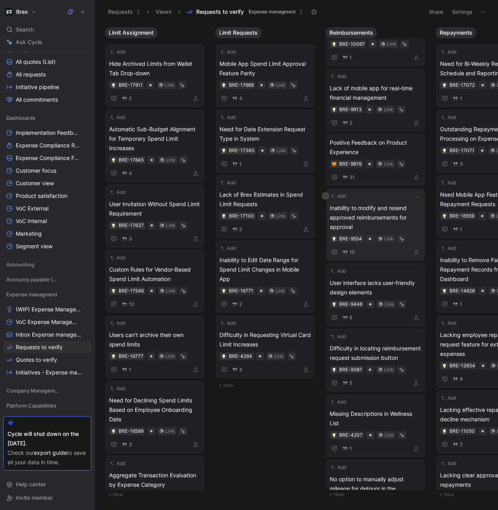
click at [357, 219] on span "Inability to modify and resend approved reimbursements for approval" at bounding box center [375, 217] width 91 height 28
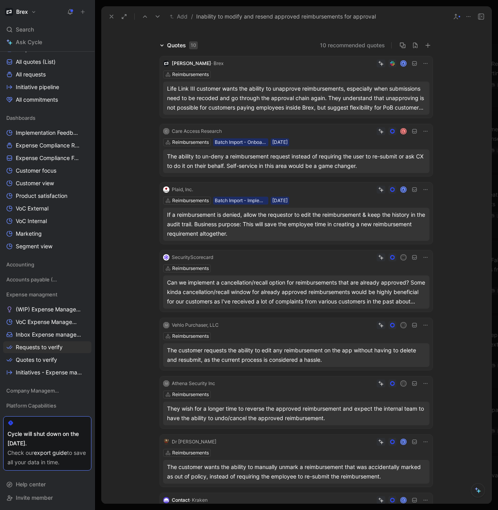
scroll to position [55, 0]
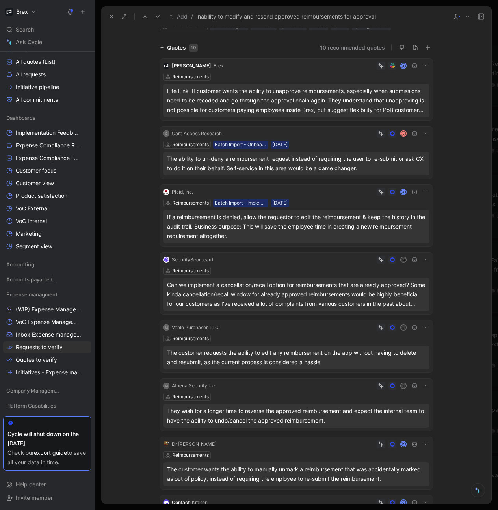
drag, startPoint x: 166, startPoint y: 214, endPoint x: 237, endPoint y: 240, distance: 75.3
click at [237, 240] on div "If a reimbursement is denied, allow the requestor to edit the reimbursement & k…" at bounding box center [296, 226] width 266 height 33
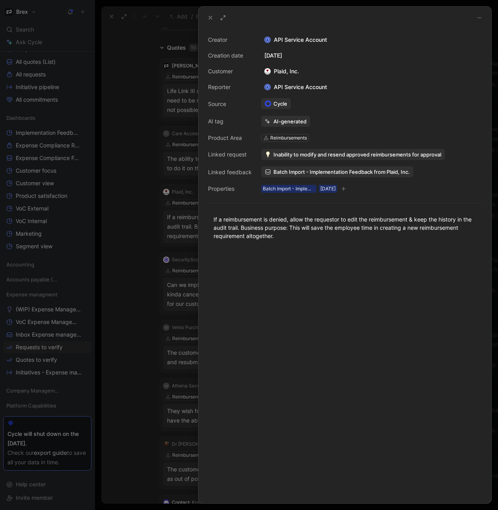
click at [210, 15] on icon at bounding box center [210, 18] width 6 height 6
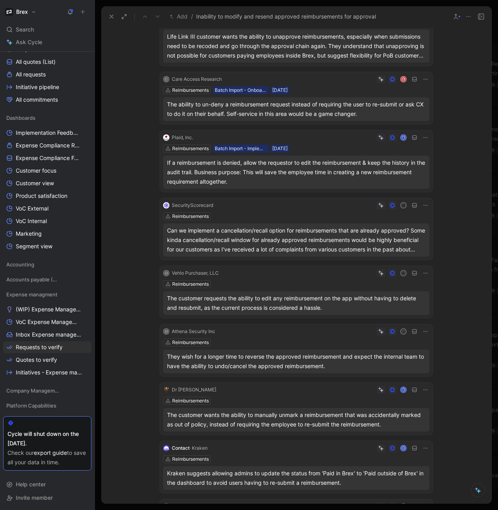
scroll to position [131, 0]
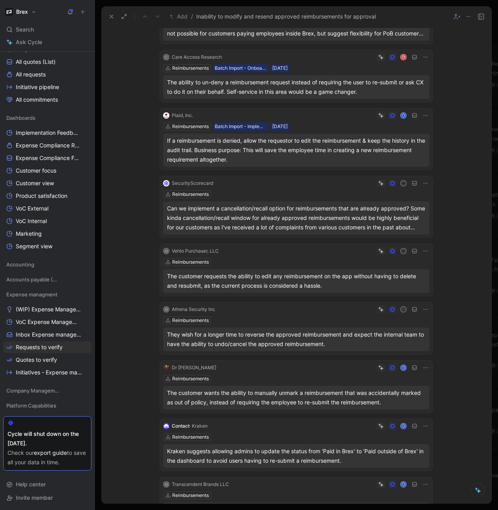
click at [334, 221] on div "Can we implement a cancellation/recall option for reimbursements that are alrea…" at bounding box center [296, 218] width 259 height 28
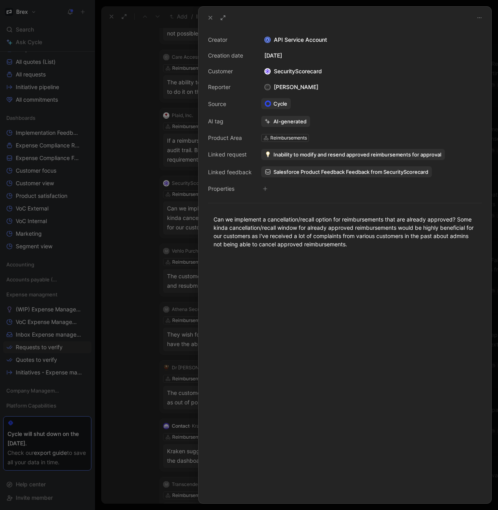
click at [213, 16] on icon at bounding box center [210, 18] width 6 height 6
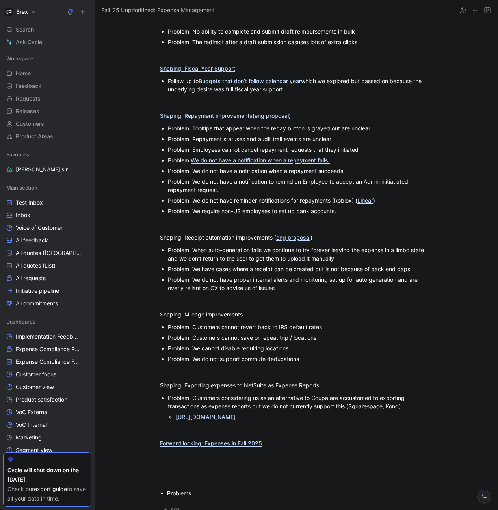
scroll to position [632, 0]
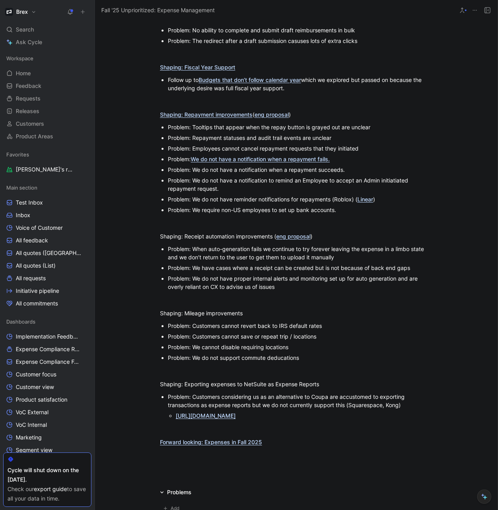
click at [292, 162] on link "We do not have a notification when a repayment fails." at bounding box center [260, 159] width 139 height 7
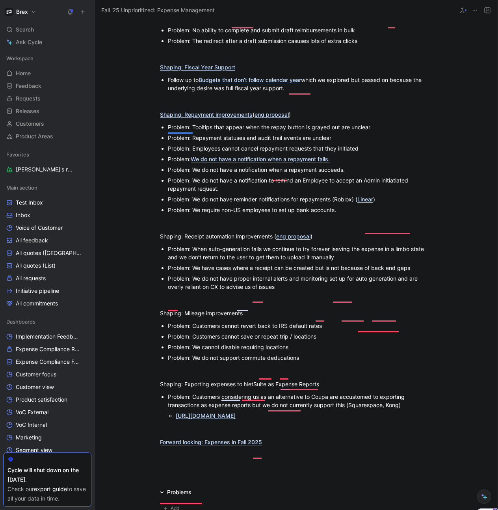
click at [244, 174] on div "Problem: We do not have a notification when a repayment succeeds." at bounding box center [300, 170] width 265 height 8
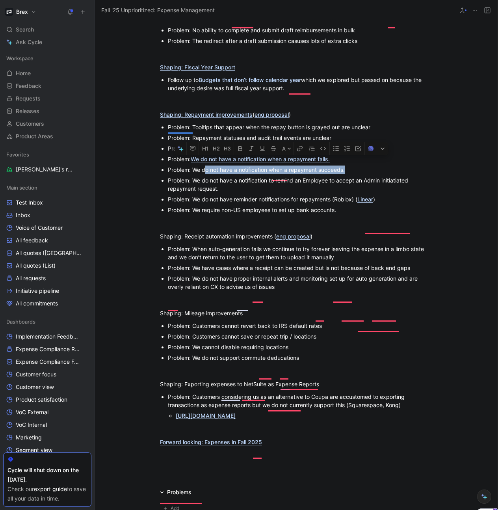
drag, startPoint x: 351, startPoint y: 220, endPoint x: 203, endPoint y: 221, distance: 147.4
click at [204, 174] on div "Problem: We do not have a notification when a repayment succeeds." at bounding box center [300, 170] width 265 height 8
click at [203, 174] on div "Problem: We do not have a notification when a repayment succeeds." at bounding box center [300, 170] width 265 height 8
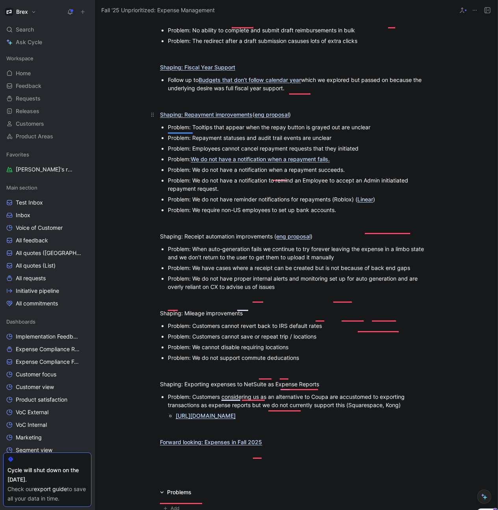
click at [222, 118] on link "Shaping: Repayment improvements" at bounding box center [206, 114] width 93 height 7
